Goal: Communication & Community: Connect with others

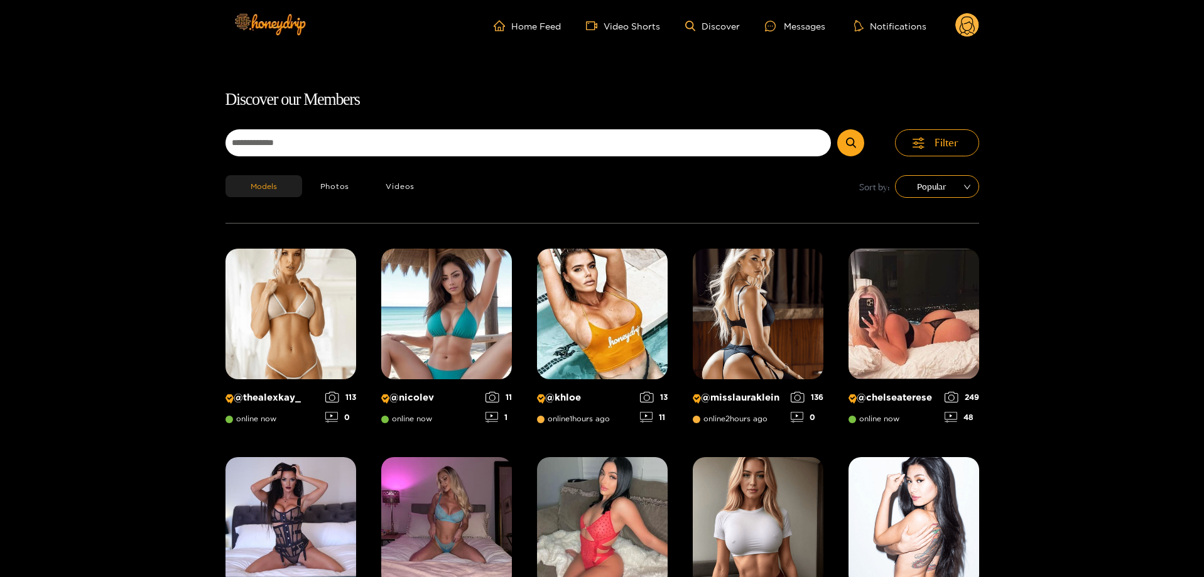
scroll to position [80, 0]
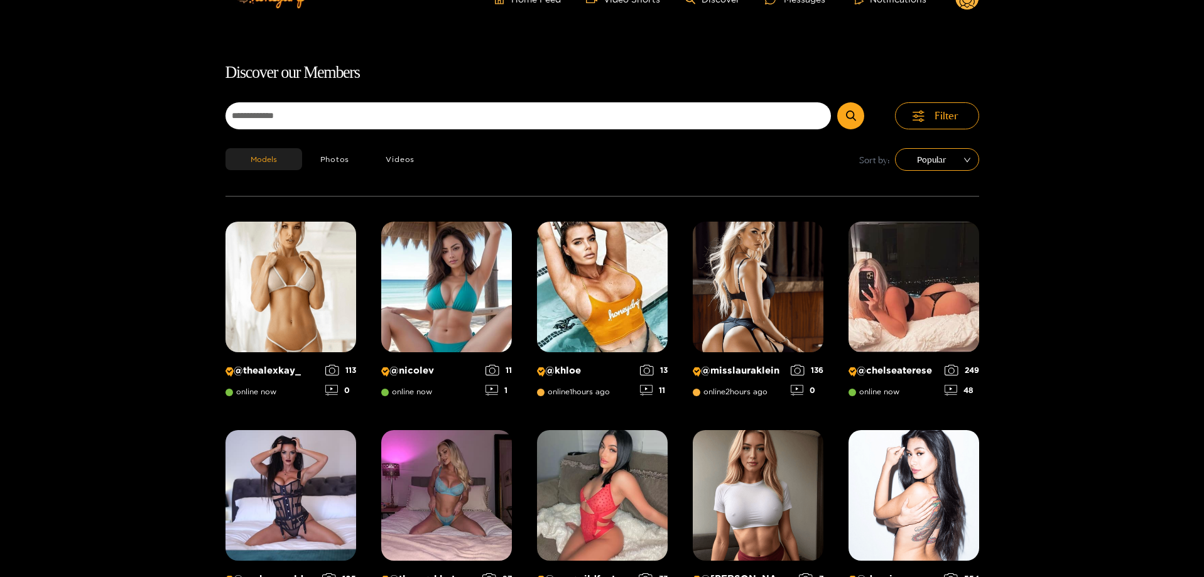
scroll to position [0, 0]
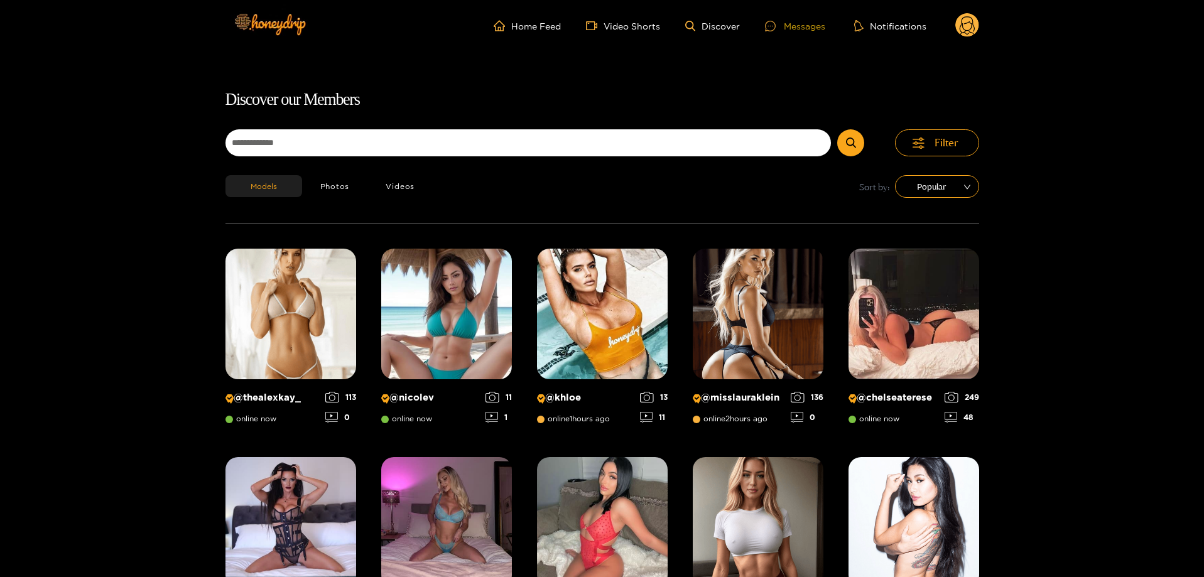
click at [819, 29] on div "Messages" at bounding box center [795, 26] width 60 height 14
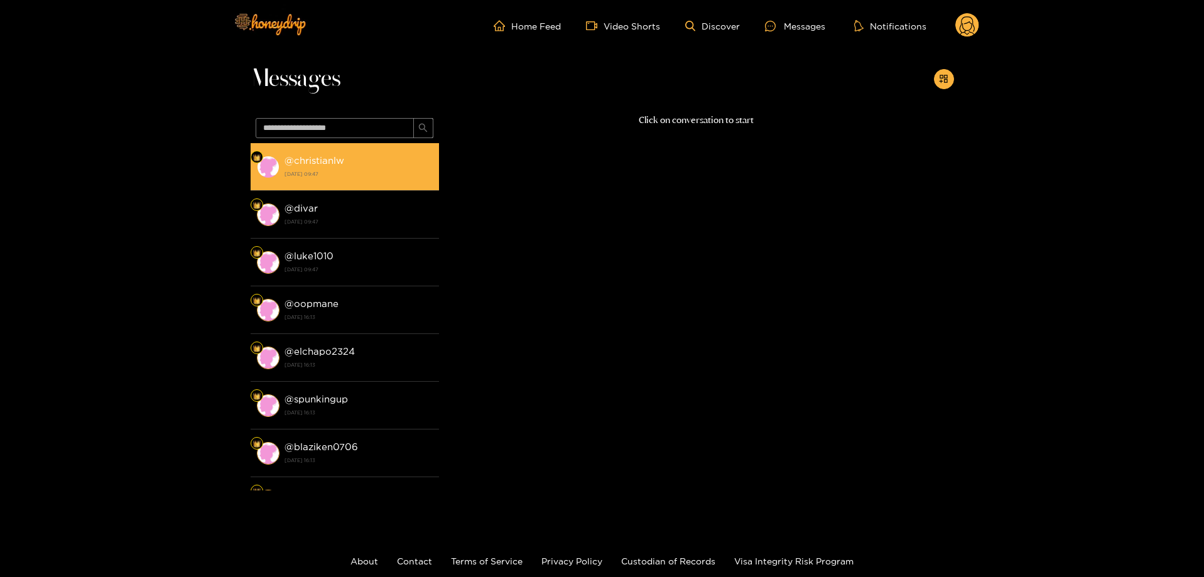
click at [377, 151] on li "@ christianlw [DATE] 09:47" at bounding box center [345, 167] width 188 height 48
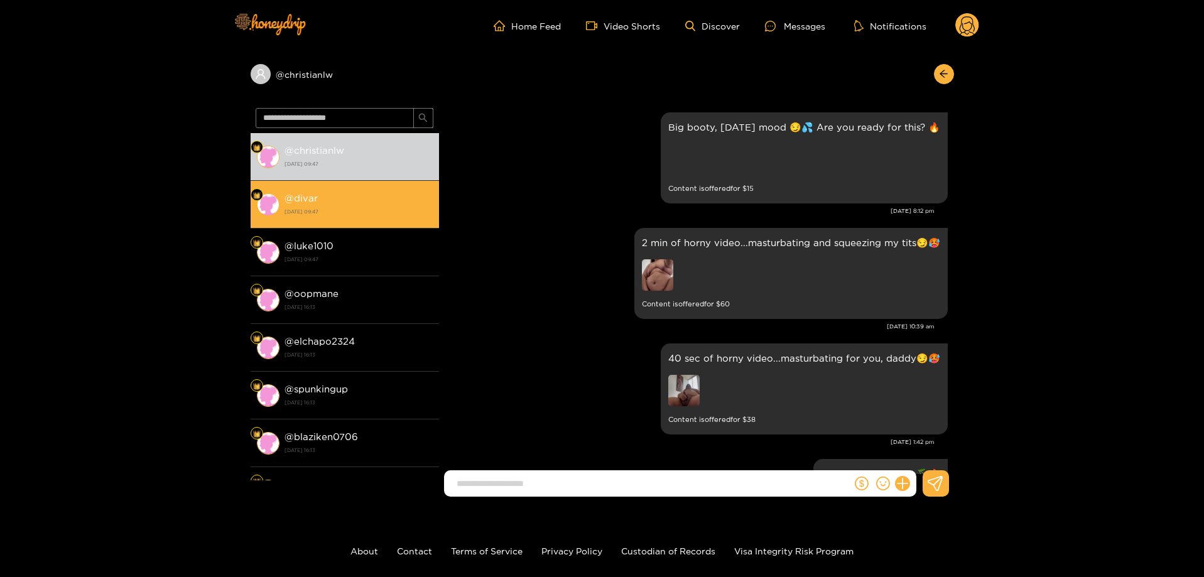
scroll to position [2238, 0]
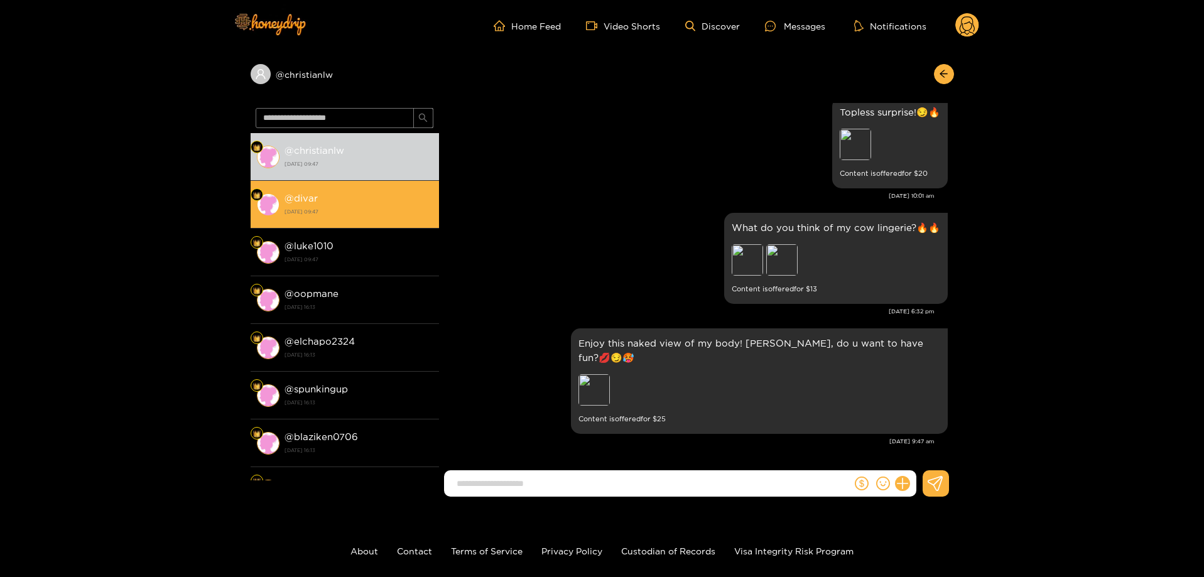
click at [381, 182] on li "@ divar [DATE] 09:47" at bounding box center [345, 205] width 188 height 48
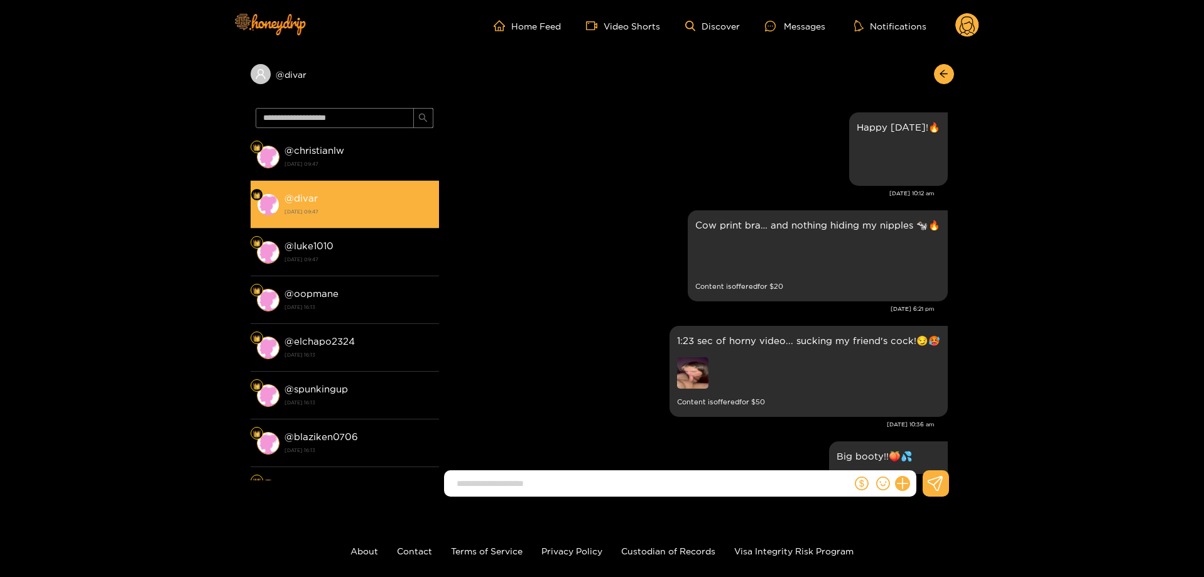
scroll to position [2334, 0]
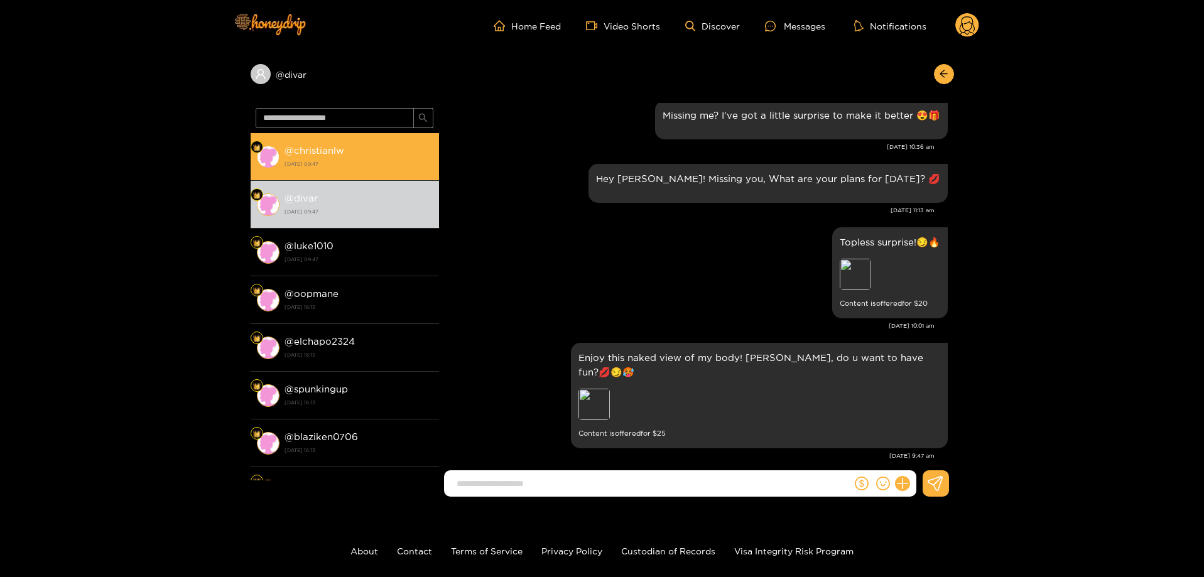
click at [388, 168] on strong "[DATE] 09:47" at bounding box center [359, 163] width 148 height 11
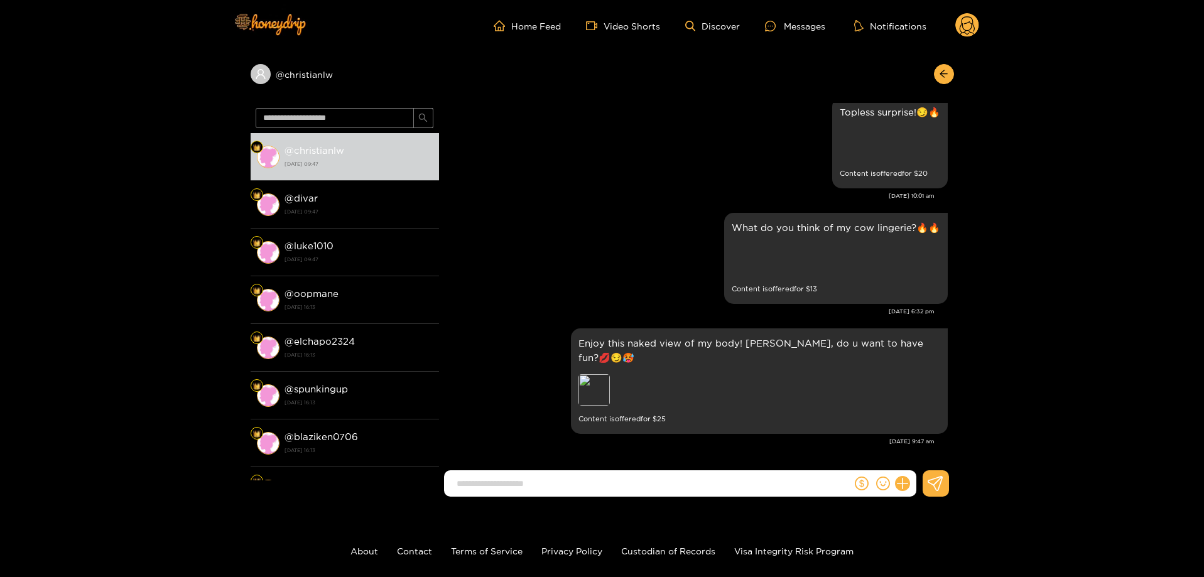
scroll to position [2238, 0]
